Goal: Information Seeking & Learning: Learn about a topic

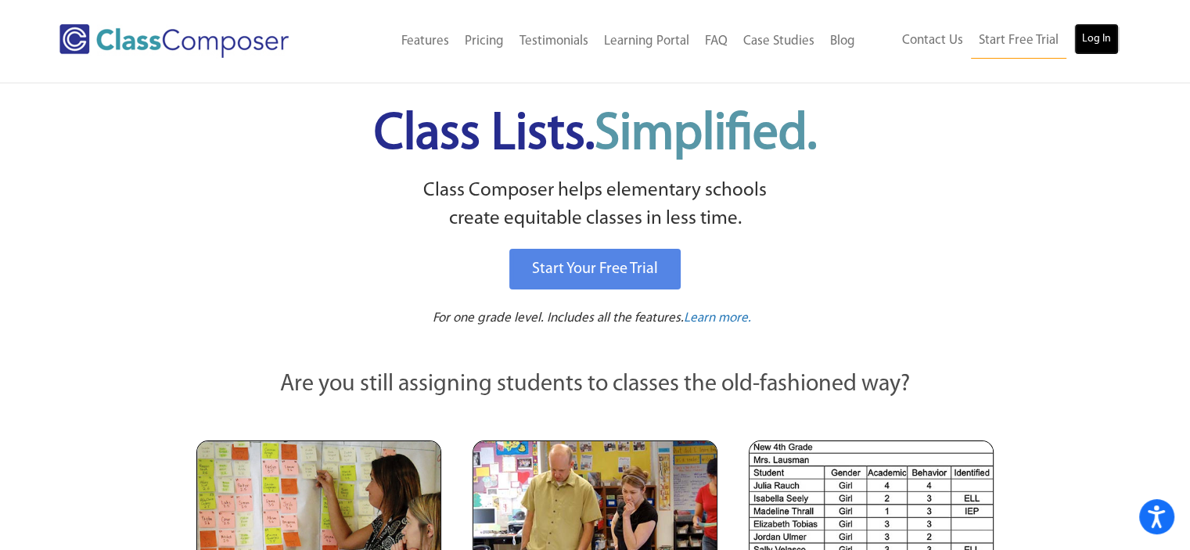
click at [1084, 34] on link "Log In" at bounding box center [1096, 38] width 45 height 31
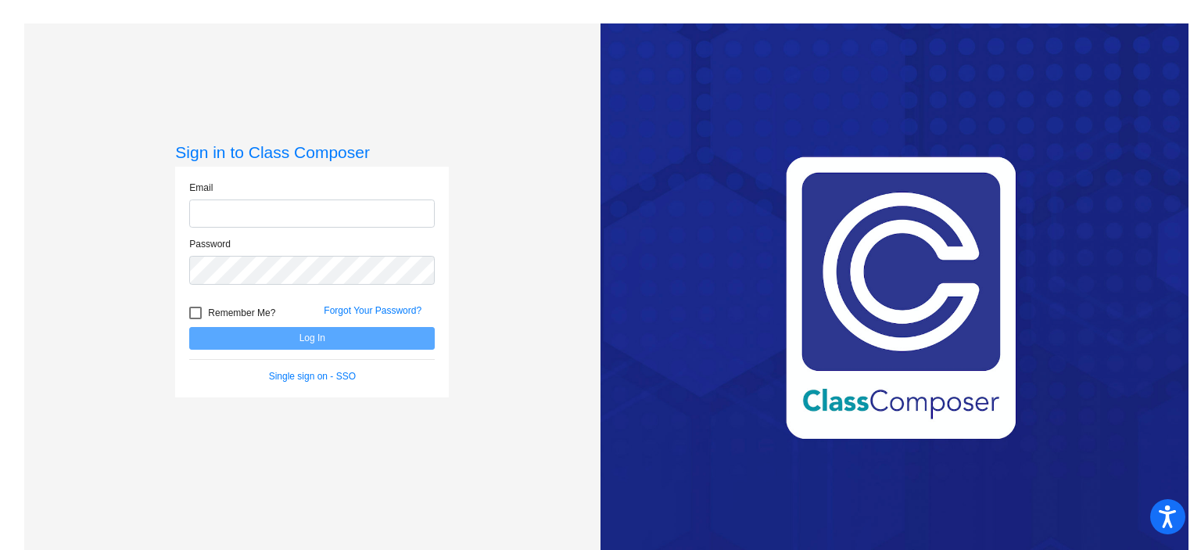
type input "mmorehead@byron226.org"
click at [300, 337] on button "Log In" at bounding box center [312, 338] width 246 height 23
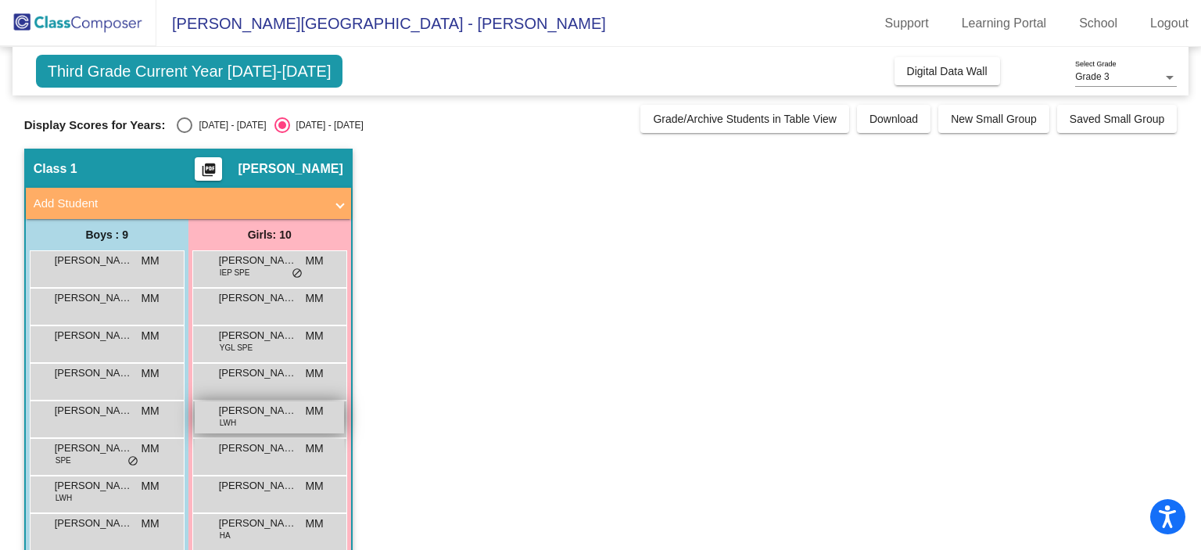
click at [269, 414] on span "Brooklyn Brockman" at bounding box center [258, 411] width 78 height 16
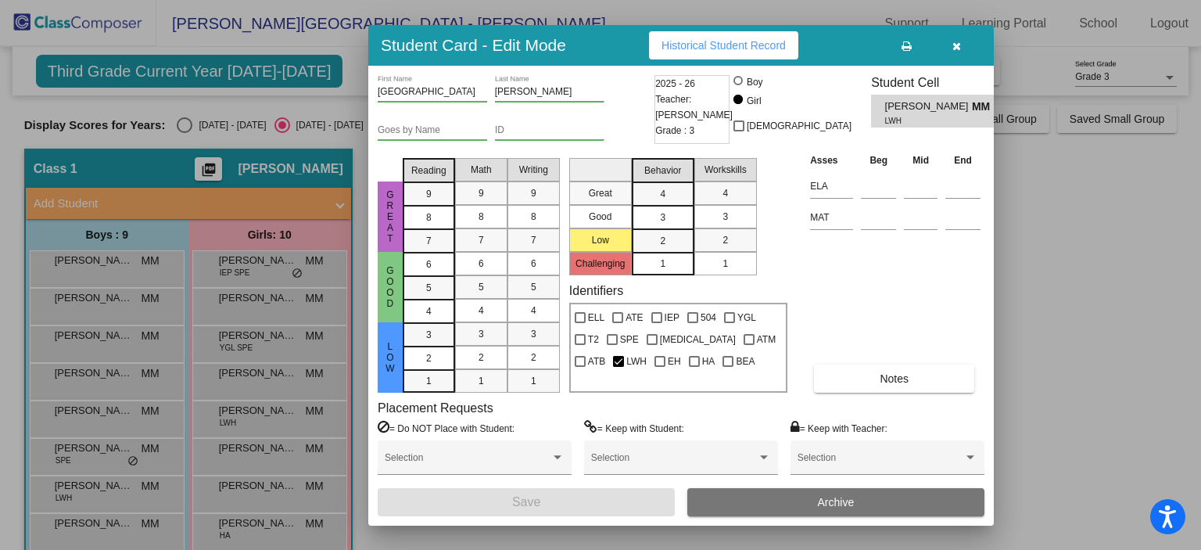
click at [954, 39] on span "button" at bounding box center [957, 45] width 9 height 13
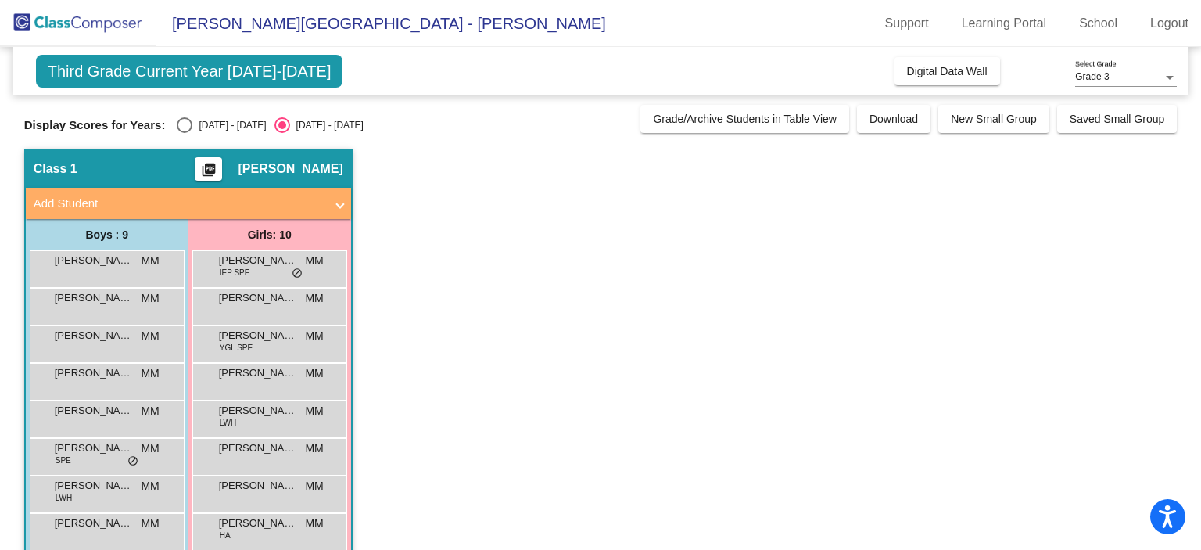
click at [189, 124] on div "Select an option" at bounding box center [185, 125] width 16 height 16
click at [185, 133] on input "2024 - 2025" at bounding box center [184, 133] width 1 height 1
radio input "true"
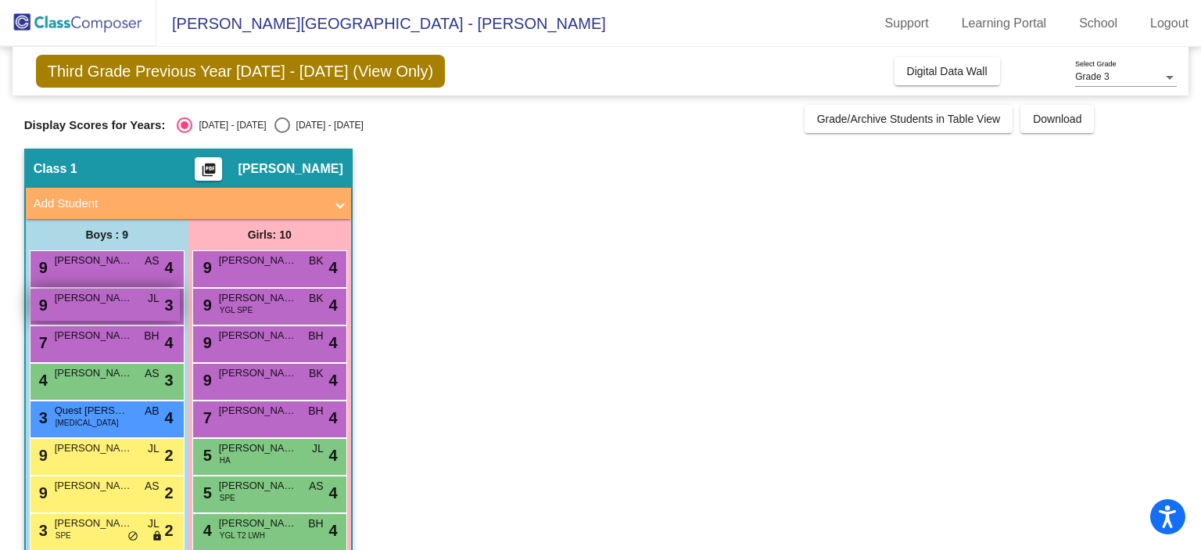
click at [88, 304] on span "Colin Lange" at bounding box center [94, 298] width 78 height 16
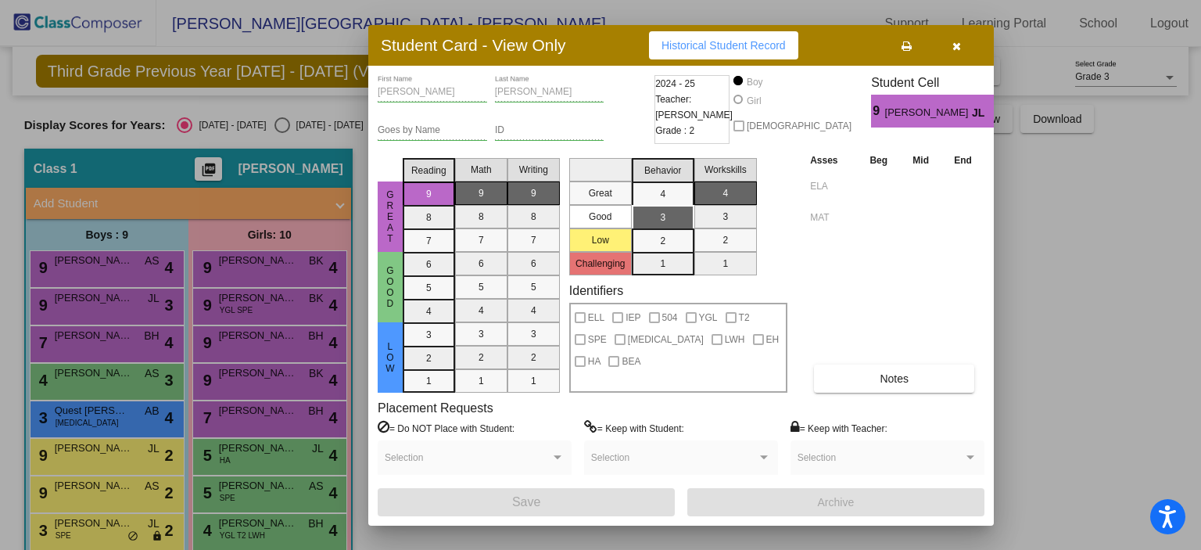
click at [956, 42] on icon "button" at bounding box center [957, 46] width 9 height 11
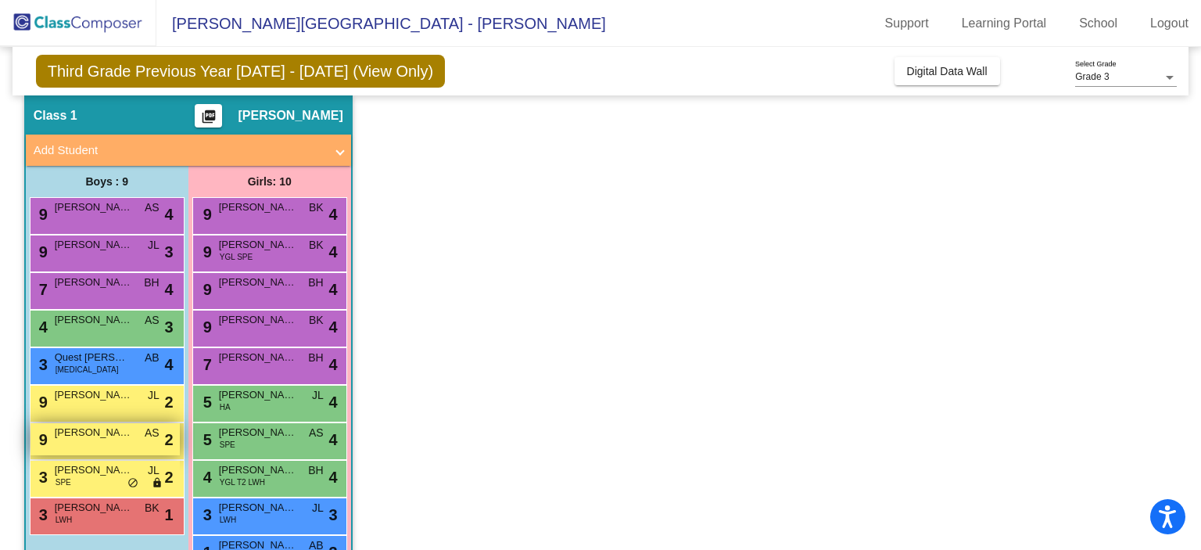
scroll to position [78, 0]
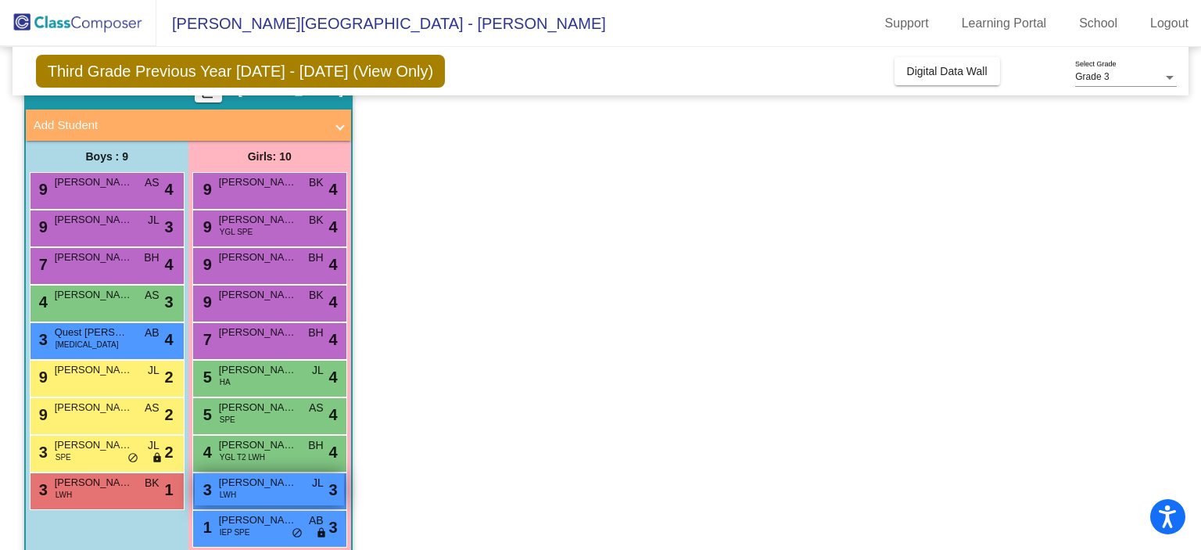
click at [280, 485] on span "Brooklyn Brockman" at bounding box center [258, 483] width 78 height 16
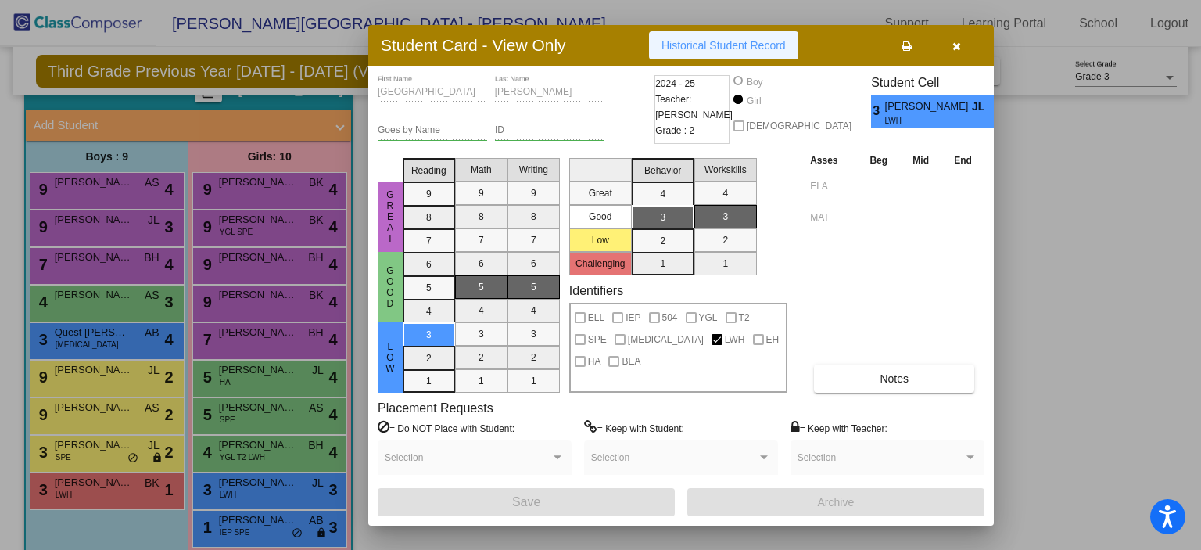
click at [734, 39] on span "Historical Student Record" at bounding box center [724, 45] width 124 height 13
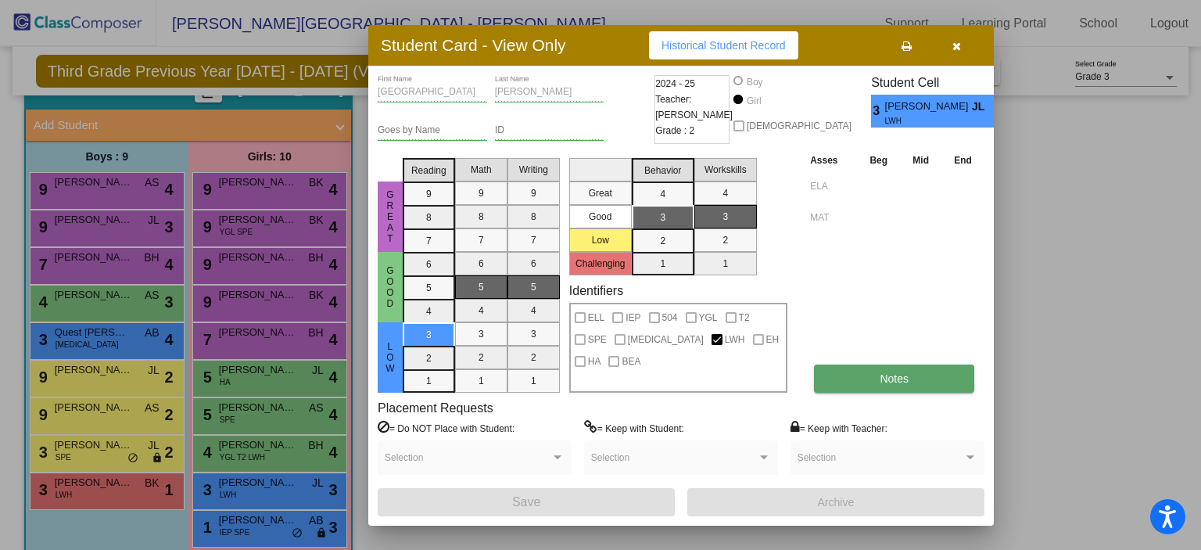
click at [895, 380] on span "Notes" at bounding box center [894, 378] width 29 height 13
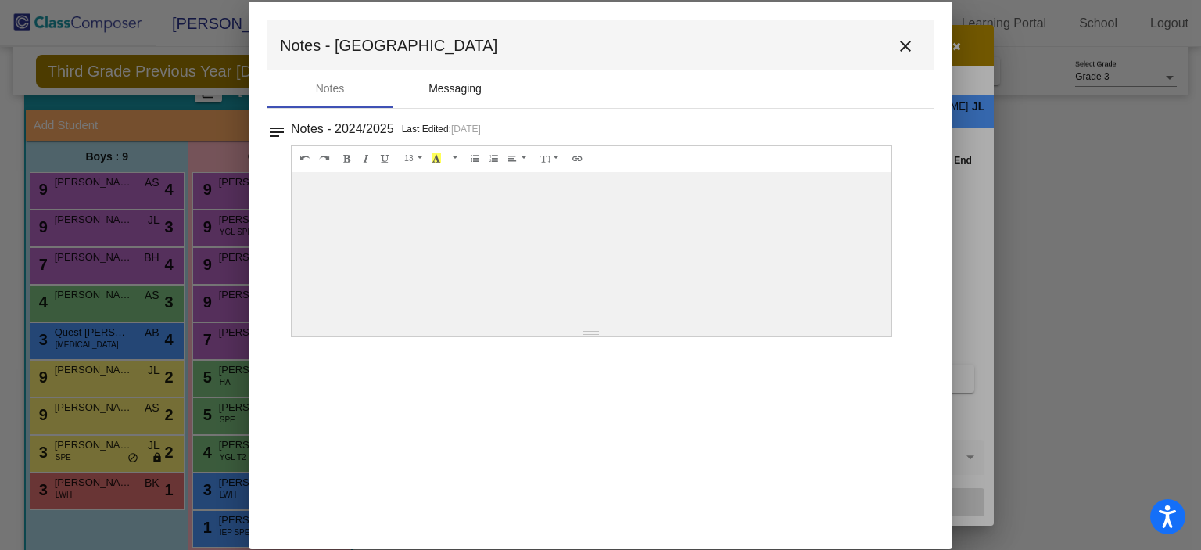
click at [459, 88] on div "Messaging" at bounding box center [455, 89] width 53 height 16
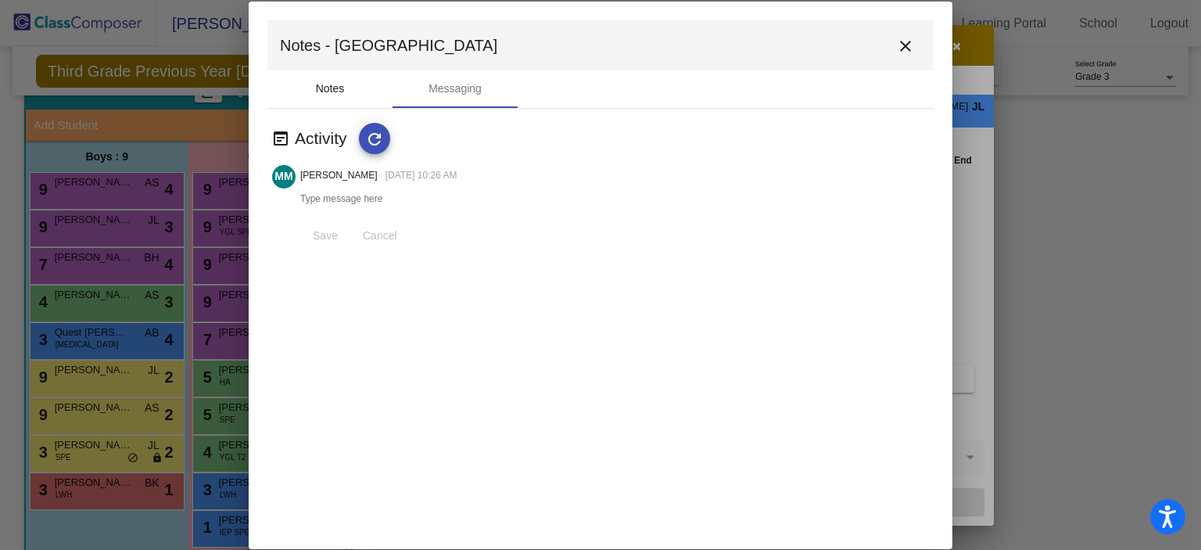
click at [339, 81] on div "Notes" at bounding box center [330, 89] width 29 height 16
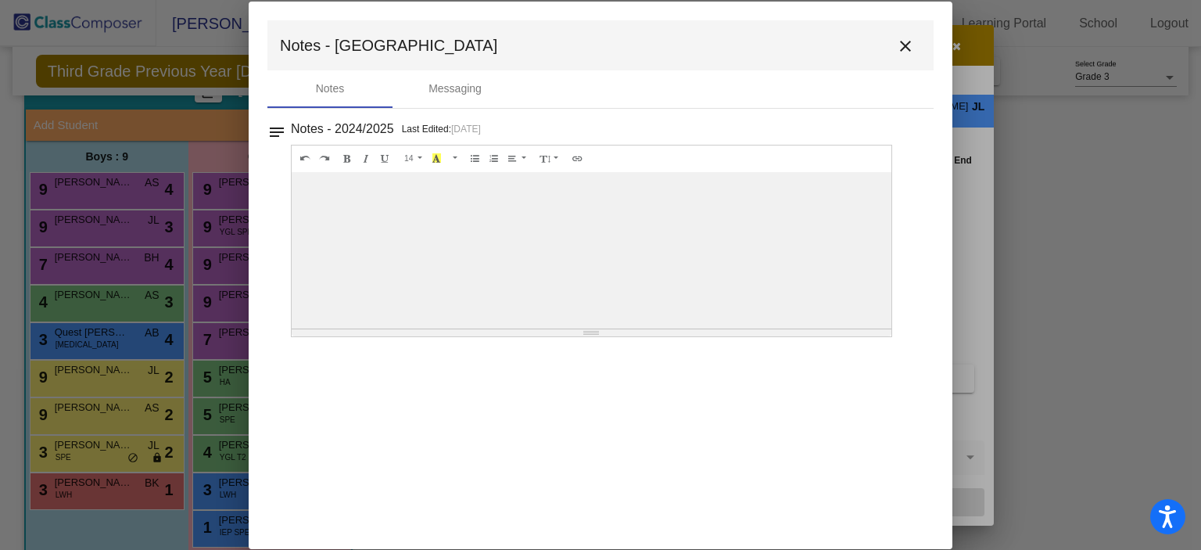
click at [278, 134] on mat-icon "notes" at bounding box center [277, 127] width 19 height 19
click at [269, 128] on mat-icon "notes" at bounding box center [277, 127] width 19 height 19
click at [901, 37] on mat-icon "close" at bounding box center [905, 46] width 19 height 19
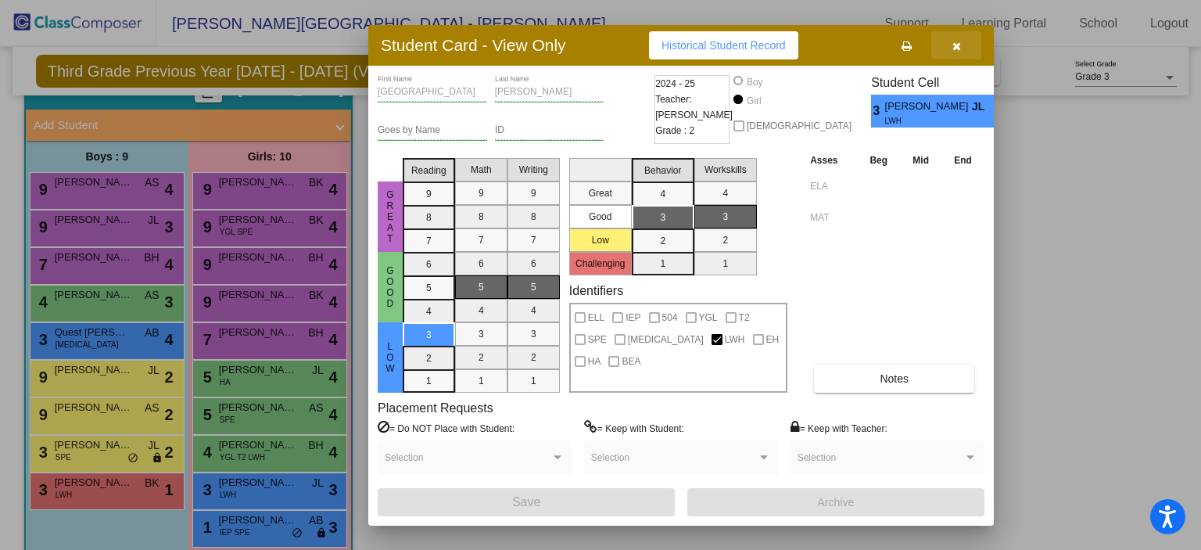
click at [953, 46] on icon "button" at bounding box center [957, 46] width 9 height 11
